Goal: Book appointment/travel/reservation

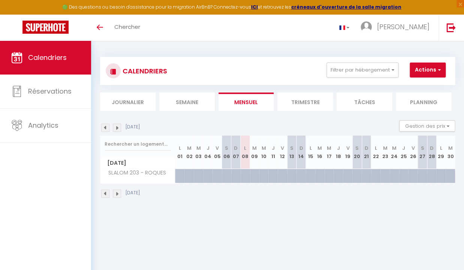
click at [117, 196] on img at bounding box center [117, 194] width 8 height 8
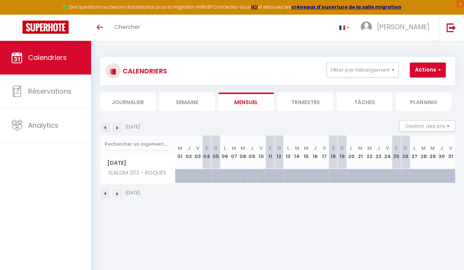
click at [117, 196] on img at bounding box center [117, 194] width 8 height 8
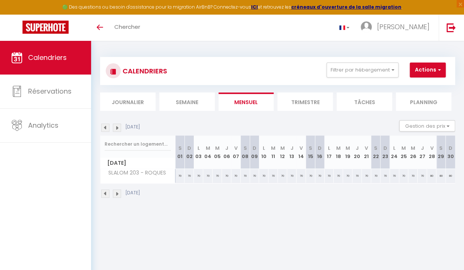
click at [117, 196] on img at bounding box center [117, 194] width 8 height 8
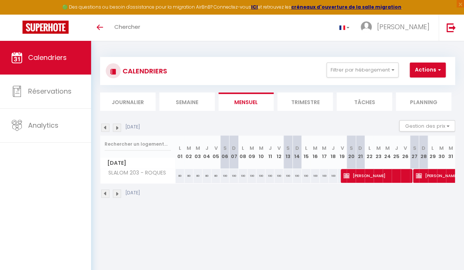
click at [117, 196] on img at bounding box center [117, 194] width 8 height 8
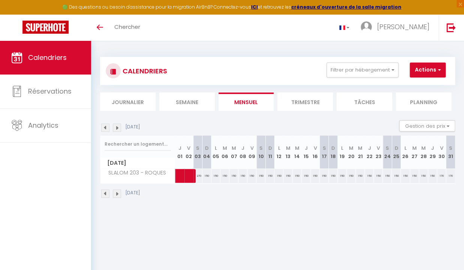
click at [104, 194] on img at bounding box center [105, 194] width 8 height 8
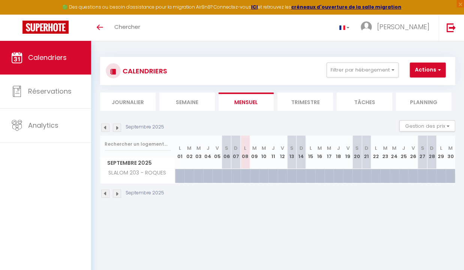
click at [118, 197] on img at bounding box center [117, 194] width 8 height 8
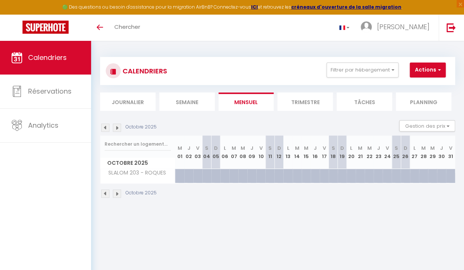
click at [118, 197] on img at bounding box center [117, 194] width 8 height 8
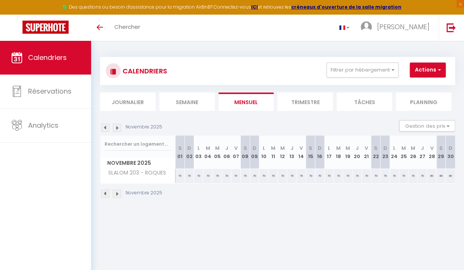
click at [118, 197] on img at bounding box center [117, 194] width 8 height 8
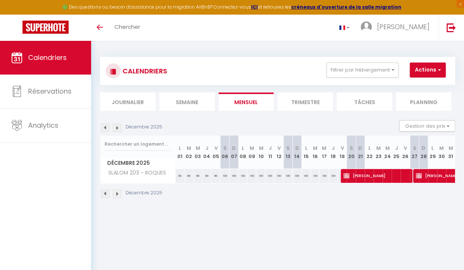
click at [118, 197] on img at bounding box center [117, 194] width 8 height 8
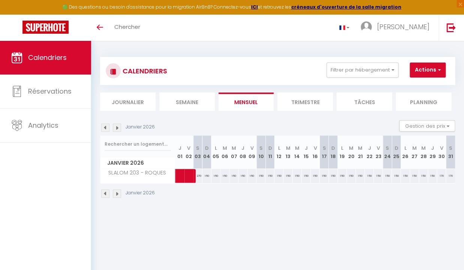
click at [118, 196] on img at bounding box center [117, 194] width 8 height 8
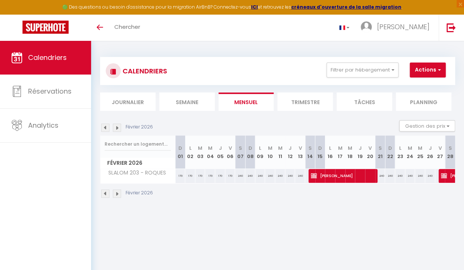
click at [118, 196] on img at bounding box center [117, 194] width 8 height 8
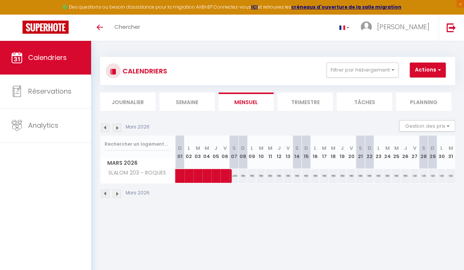
click at [118, 196] on img at bounding box center [117, 194] width 8 height 8
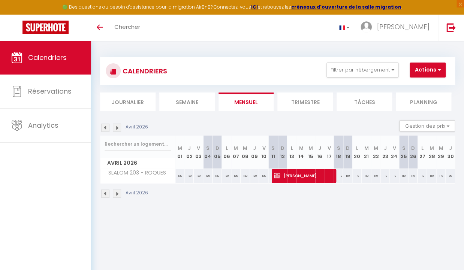
click at [118, 196] on img at bounding box center [117, 194] width 8 height 8
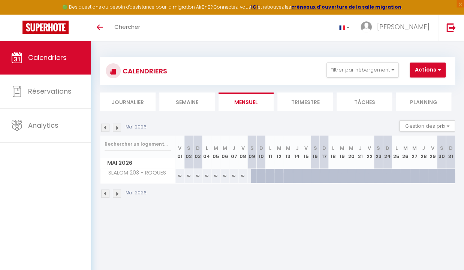
click at [118, 196] on img at bounding box center [117, 194] width 8 height 8
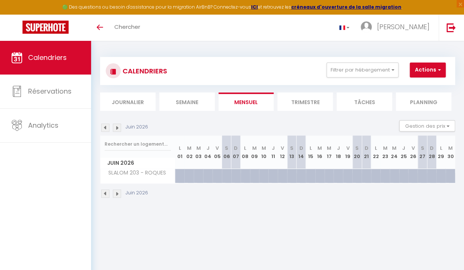
click at [105, 193] on img at bounding box center [105, 194] width 8 height 8
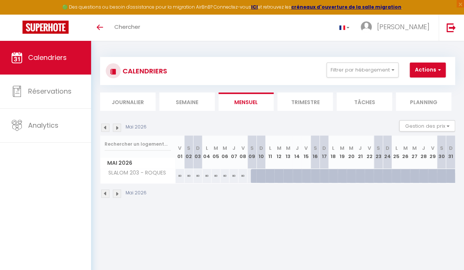
click at [105, 193] on img at bounding box center [105, 194] width 8 height 8
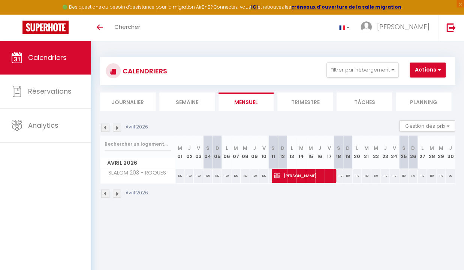
click at [105, 193] on img at bounding box center [105, 194] width 8 height 8
